Goal: Task Accomplishment & Management: Complete application form

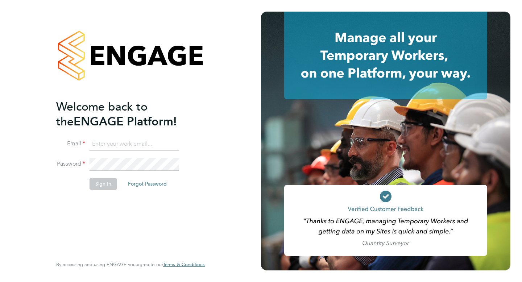
click at [161, 146] on input at bounding box center [135, 144] width 90 height 13
type input "[EMAIL_ADDRESS][DOMAIN_NAME]"
click at [109, 224] on div "Welcome back to the ENGAGE Platform! Email [EMAIL_ADDRESS][DOMAIN_NAME] Passwor…" at bounding box center [126, 177] width 141 height 156
click at [104, 183] on button "Sign In" at bounding box center [104, 184] width 28 height 12
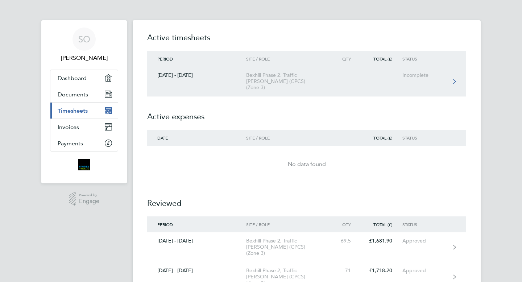
click at [412, 77] on div "Incomplete" at bounding box center [424, 75] width 45 height 6
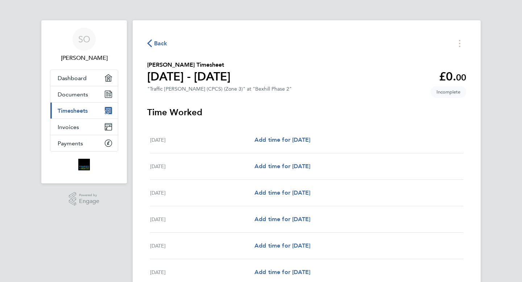
click at [501, 82] on div "SO Samuel Offei Applications: Dashboard Documents Current page: Timesheets Invo…" at bounding box center [261, 188] width 522 height 376
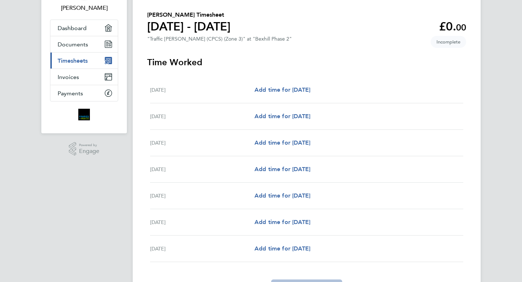
scroll to position [22, 0]
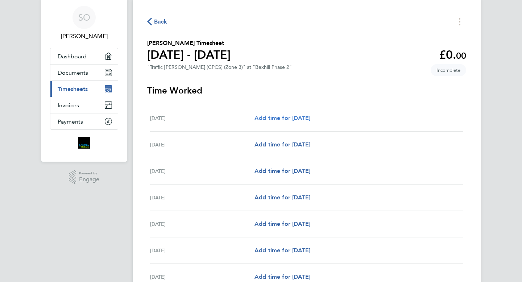
click at [285, 120] on span "Add time for Mon 22 Sep" at bounding box center [283, 118] width 56 height 7
select select "30"
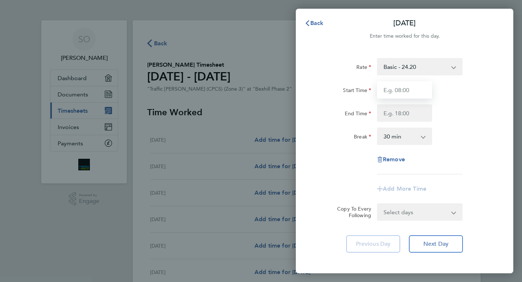
click at [430, 91] on input "Start Time" at bounding box center [404, 89] width 55 height 17
type input "07:00"
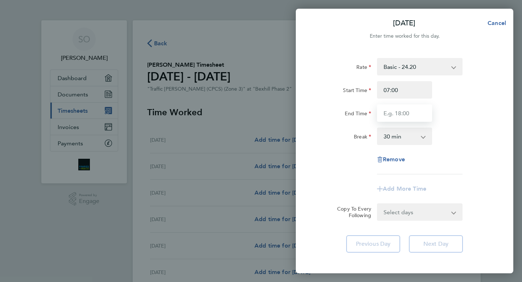
click at [416, 113] on input "End Time" at bounding box center [404, 112] width 55 height 17
click at [412, 114] on input "End Time" at bounding box center [404, 112] width 55 height 17
click at [402, 113] on input "End Time" at bounding box center [404, 112] width 55 height 17
type input "19:00"
click at [422, 136] on select "0 min 15 min 30 min 45 min 60 min 75 min 90 min" at bounding box center [400, 136] width 45 height 16
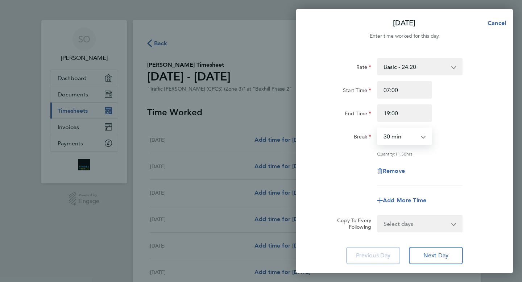
select select "0"
click at [481, 139] on div "Break 0 min 15 min 30 min 45 min 60 min 75 min 90 min" at bounding box center [404, 136] width 183 height 17
click at [454, 224] on select "Select days Day Weekday (Mon-Fri) Weekend (Sat-Sun) Tuesday Wednesday Thursday …" at bounding box center [416, 224] width 76 height 16
select select "WEEKDAY"
select select "2025-09-28"
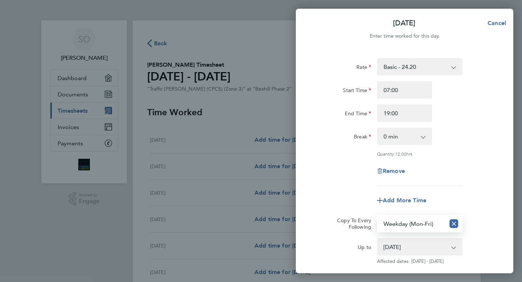
click at [493, 195] on div "Add More Time" at bounding box center [404, 200] width 183 height 17
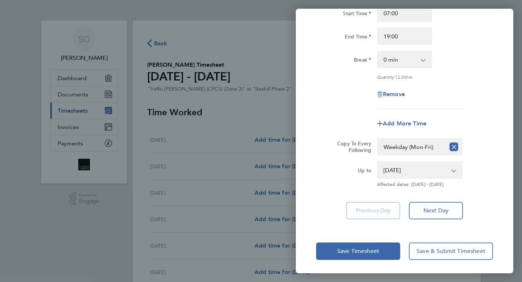
scroll to position [77, 0]
click at [358, 252] on span "Save Timesheet" at bounding box center [358, 250] width 42 height 7
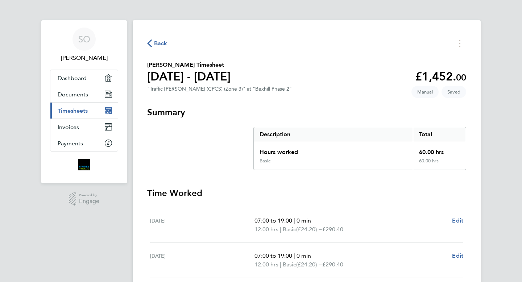
click at [502, 148] on div "SO Samuel Offei Applications: Dashboard Documents Current page: Timesheets Invo…" at bounding box center [261, 250] width 522 height 500
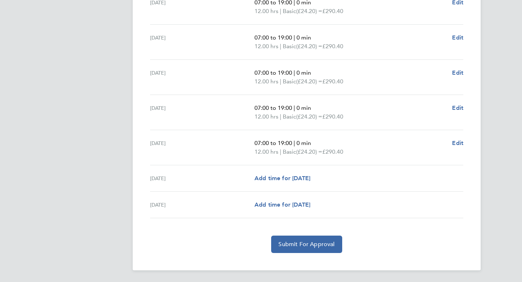
scroll to position [204, 0]
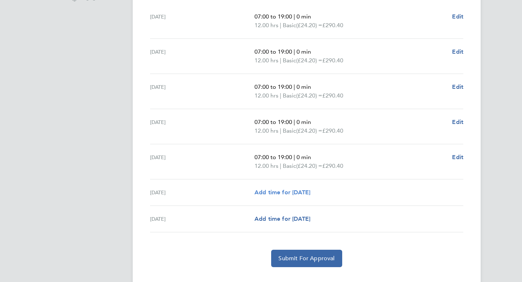
click at [281, 194] on span "Add time for Sat 27 Sep" at bounding box center [283, 192] width 56 height 7
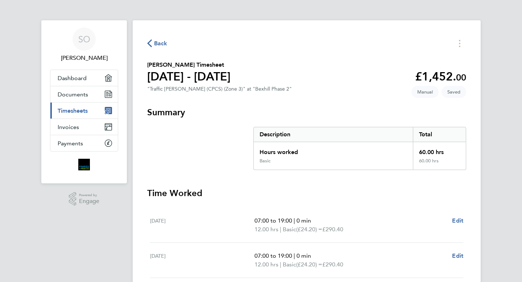
select select "30"
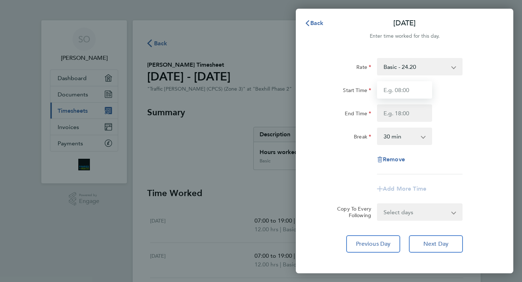
click at [420, 90] on input "Start Time" at bounding box center [404, 89] width 55 height 17
type input "07:00"
click at [474, 113] on div "End Time" at bounding box center [404, 112] width 183 height 17
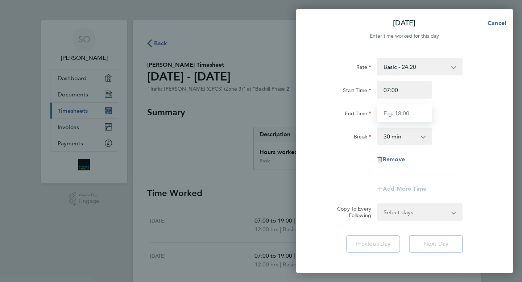
click at [415, 114] on input "End Time" at bounding box center [404, 112] width 55 height 17
type input "17:00"
click at [423, 138] on app-icon-cross-button at bounding box center [427, 136] width 9 height 16
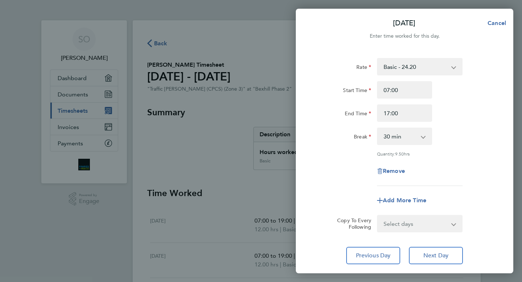
click at [423, 138] on app-icon-cross-button at bounding box center [427, 136] width 9 height 16
click at [475, 131] on div "Break 0 min 15 min 30 min 45 min 60 min 75 min 90 min" at bounding box center [404, 136] width 183 height 17
click at [423, 138] on app-icon-cross-button at bounding box center [427, 136] width 9 height 16
click at [388, 137] on select "0 min 15 min 30 min 45 min 60 min 75 min 90 min" at bounding box center [400, 136] width 45 height 16
select select "0"
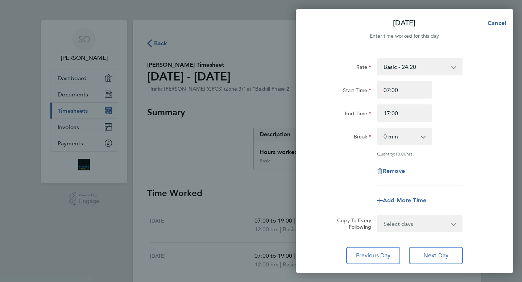
click at [470, 140] on div "Break 0 min 15 min 30 min 45 min 60 min 75 min 90 min" at bounding box center [404, 136] width 183 height 17
click at [484, 212] on form "Rate Basic - 24.20 Start Time 07:00 End Time 17:00 Break 0 min 15 min 30 min 45…" at bounding box center [404, 145] width 177 height 174
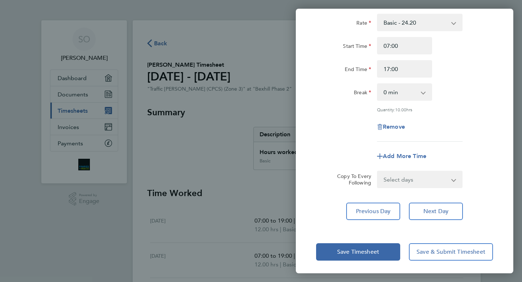
scroll to position [45, 0]
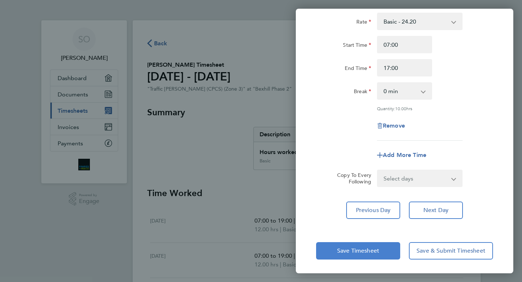
click at [384, 247] on button "Save Timesheet" at bounding box center [358, 250] width 84 height 17
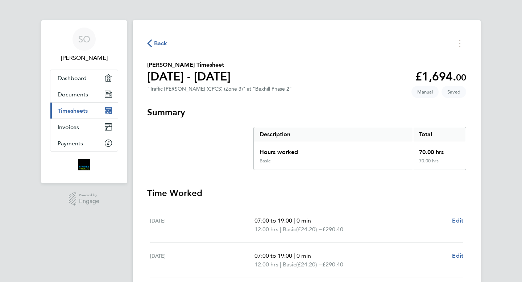
click at [495, 156] on div "SO Samuel Offei Applications: Dashboard Documents Current page: Timesheets Invo…" at bounding box center [261, 254] width 522 height 509
click at [500, 137] on div "SO Samuel Offei Applications: Dashboard Documents Current page: Timesheets Invo…" at bounding box center [261, 254] width 522 height 509
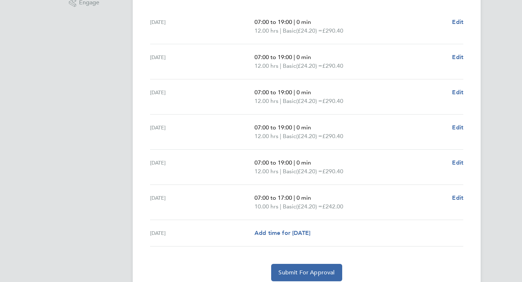
scroll to position [213, 0]
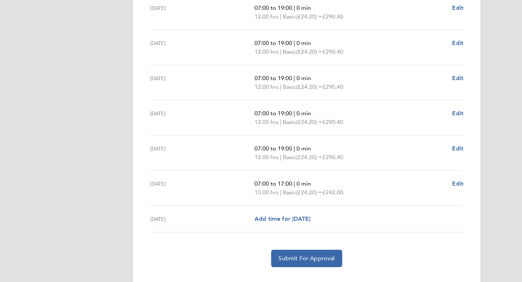
click at [431, 262] on div "Submit For Approval" at bounding box center [306, 258] width 319 height 17
click at [496, 199] on div "SO Samuel Offei Applications: Dashboard Documents Current page: Timesheets Invo…" at bounding box center [261, 41] width 522 height 509
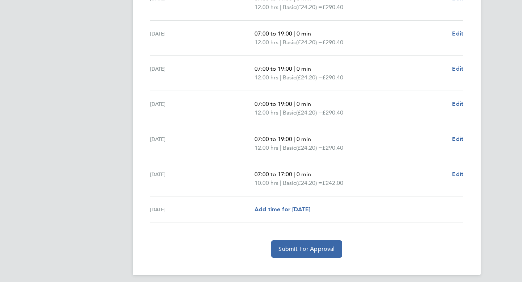
scroll to position [227, 0]
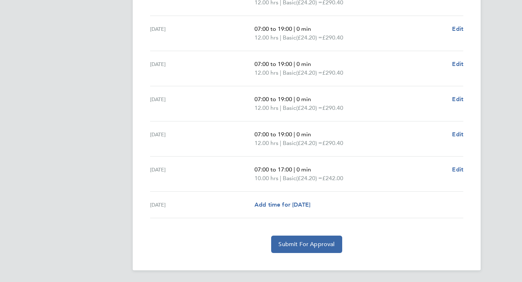
click at [385, 244] on div "Submit For Approval" at bounding box center [306, 244] width 319 height 17
click at [493, 187] on div "SO Samuel Offei Applications: Dashboard Documents Current page: Timesheets Invo…" at bounding box center [261, 27] width 522 height 509
click at [358, 245] on div "Submit For Approval" at bounding box center [306, 244] width 319 height 17
click at [299, 242] on span "Submit For Approval" at bounding box center [306, 244] width 56 height 7
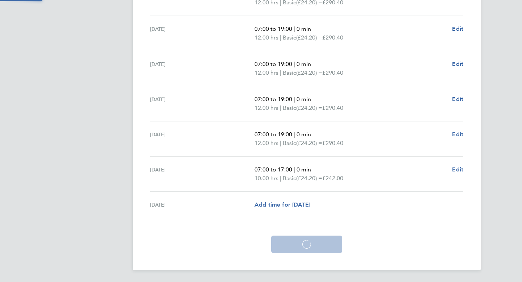
scroll to position [193, 0]
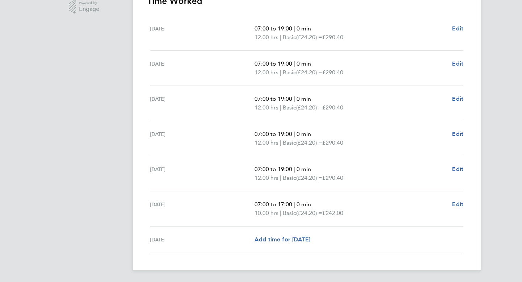
click at [489, 141] on div "SO Samuel Offei Applications: Dashboard Documents Current page: Timesheets Invo…" at bounding box center [261, 45] width 522 height 474
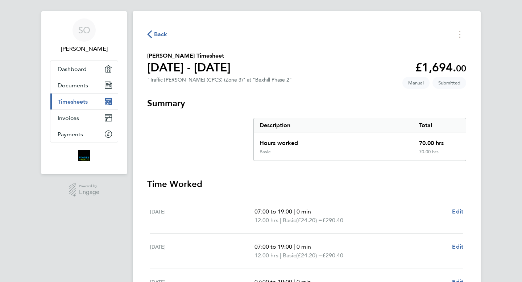
scroll to position [0, 0]
